Goal: Task Accomplishment & Management: Manage account settings

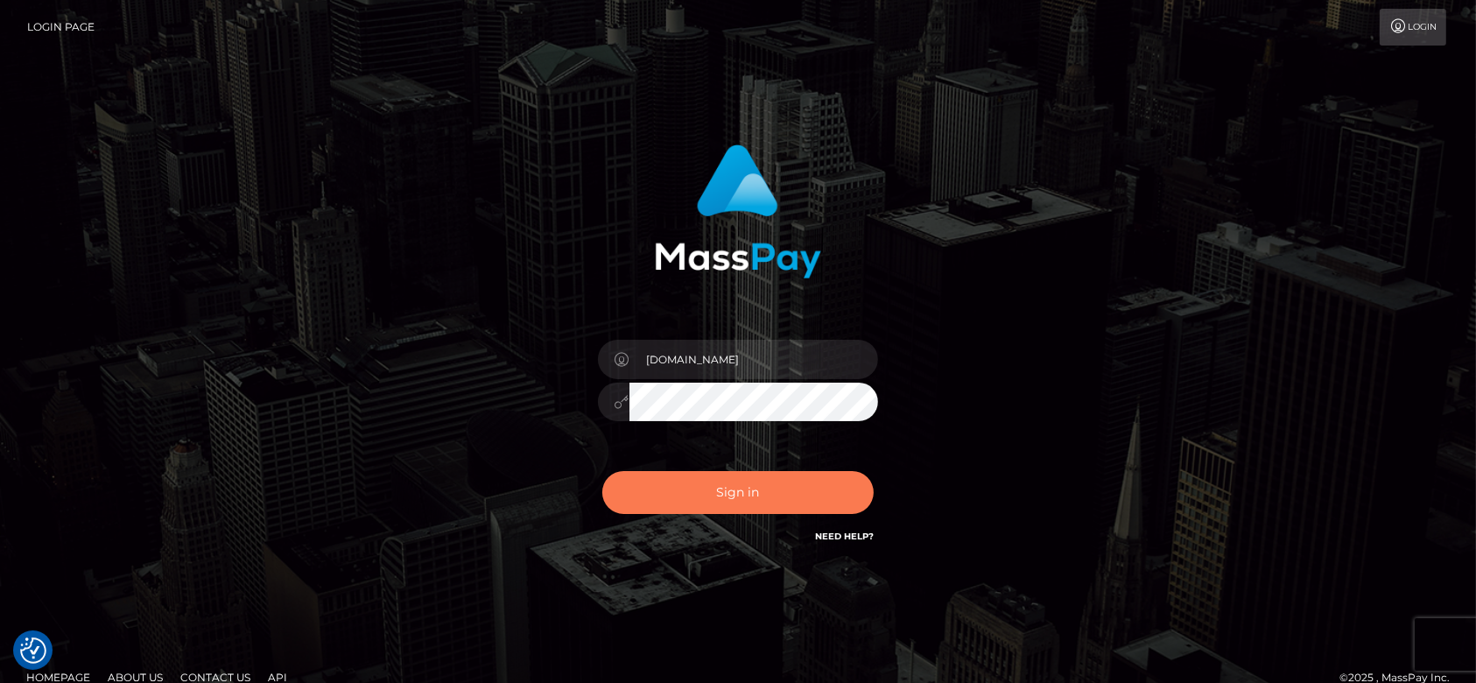
click at [763, 501] on button "Sign in" at bounding box center [737, 492] width 271 height 43
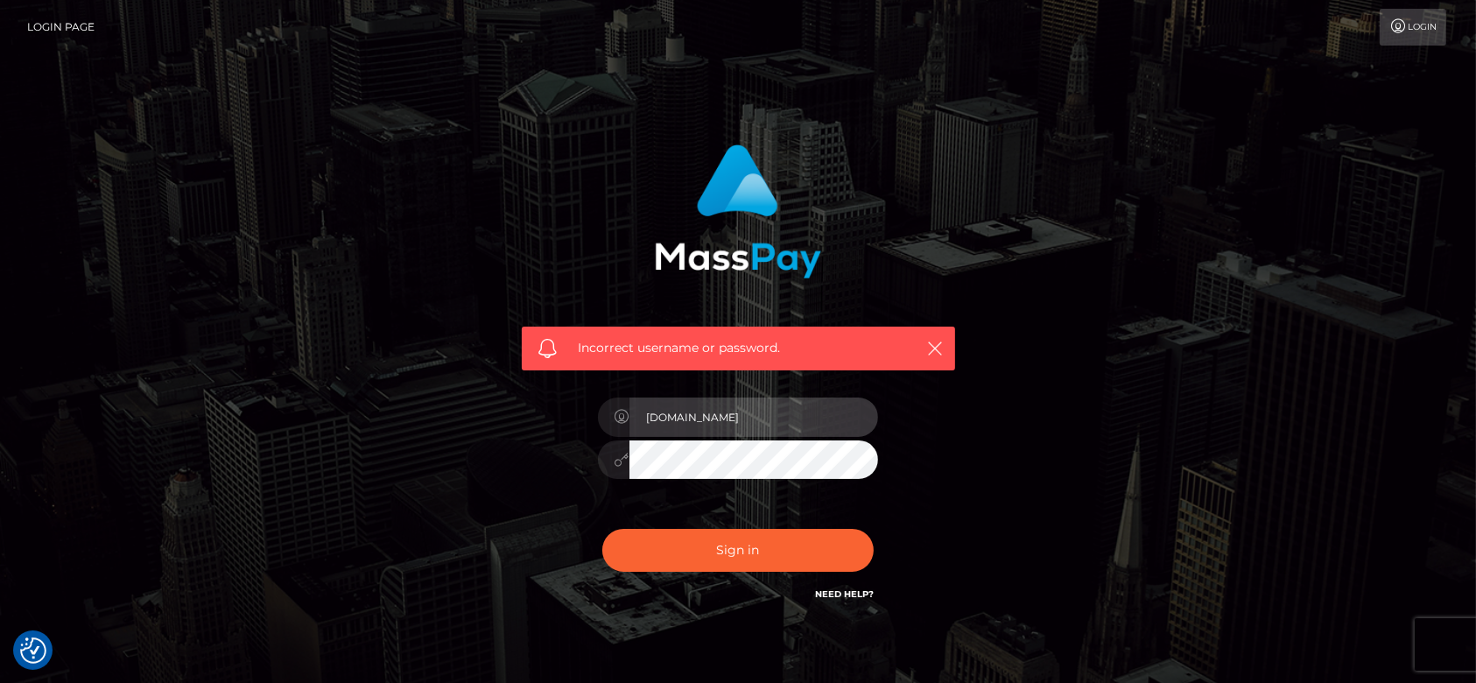
click at [721, 431] on input "fr.es" at bounding box center [753, 416] width 249 height 39
click at [771, 418] on input "hg.es" at bounding box center [753, 416] width 249 height 39
type input "df.es"
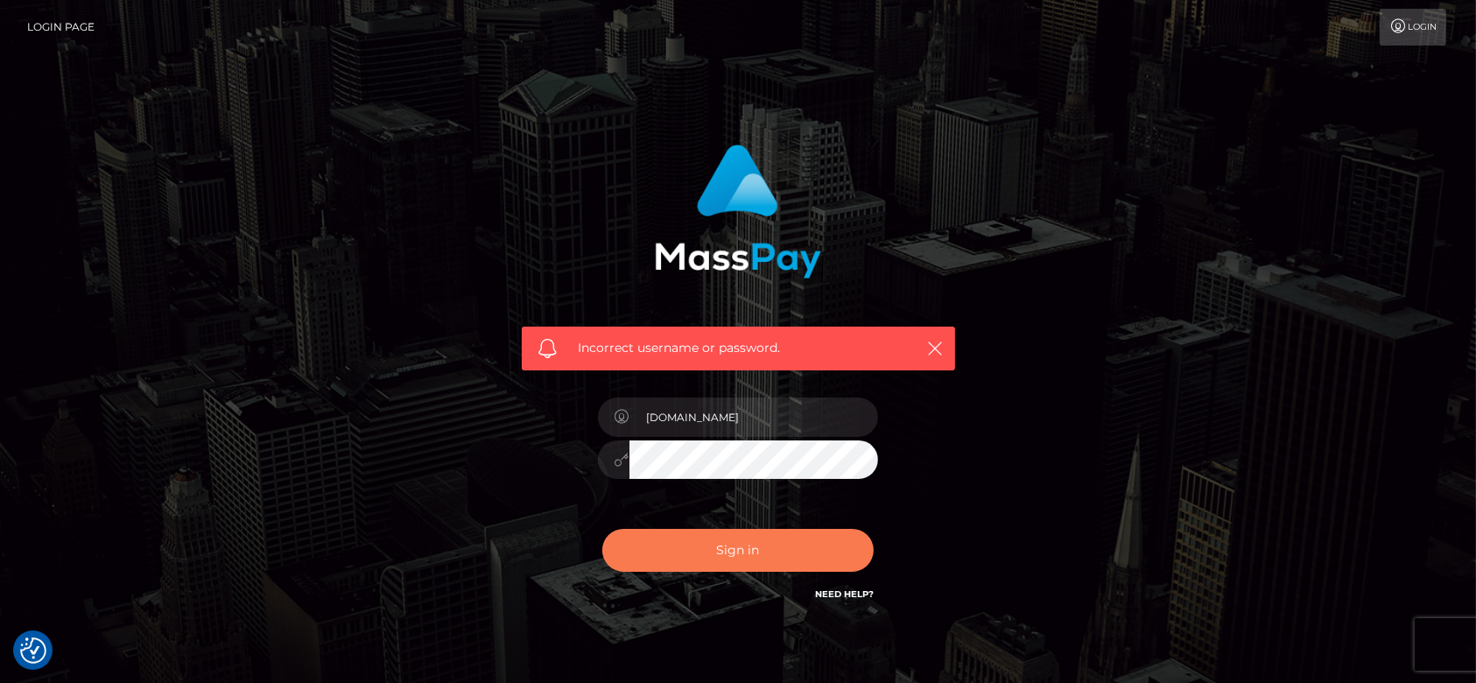
click at [721, 540] on button "Sign in" at bounding box center [737, 550] width 271 height 43
type input "fr.es"
click at [703, 546] on button "Sign in" at bounding box center [737, 550] width 271 height 43
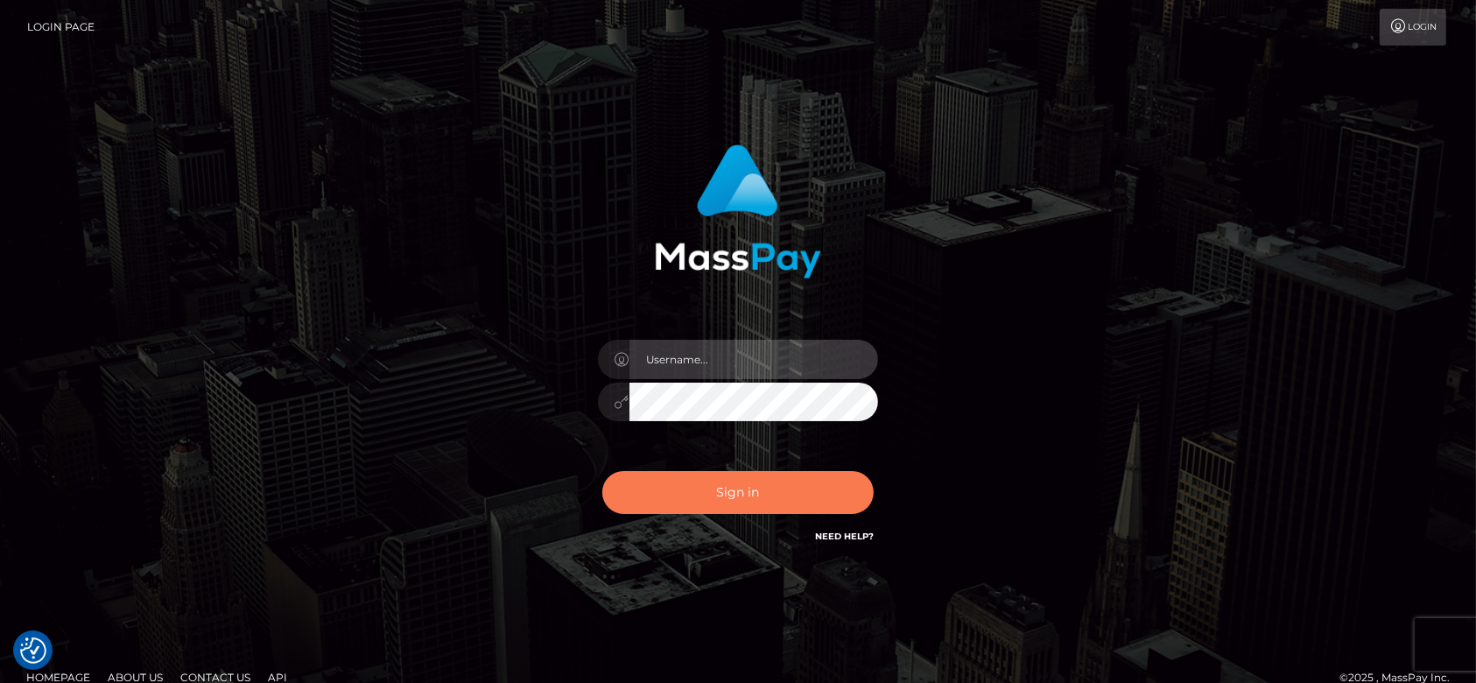
type input "[DOMAIN_NAME]"
click at [720, 486] on button "Sign in" at bounding box center [737, 492] width 271 height 43
